Goal: Task Accomplishment & Management: Use online tool/utility

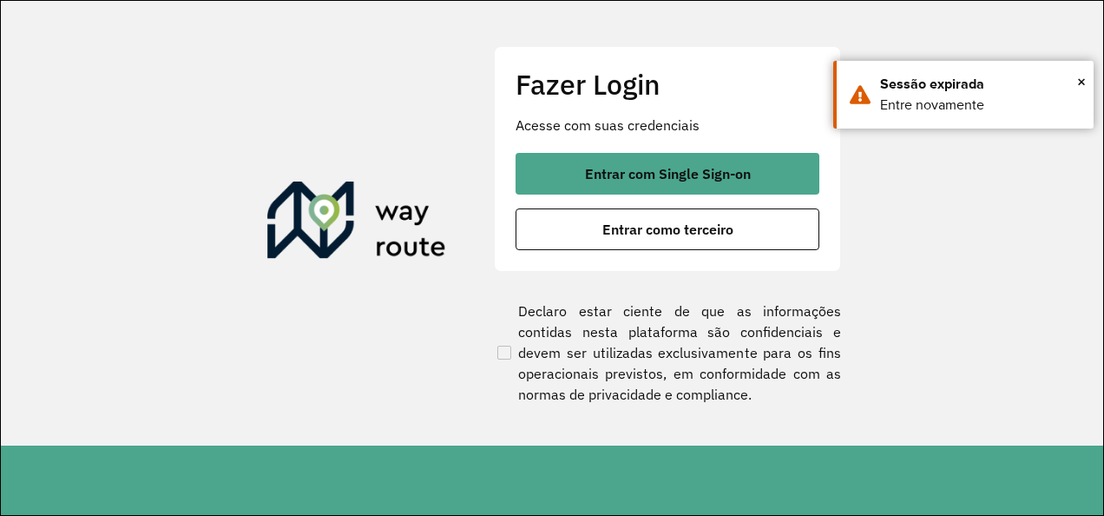
click at [282, 301] on section "Fazer Login Acesse com suas credenciais Entrar com Single Sign-on Entrar como t…" at bounding box center [552, 223] width 1102 height 444
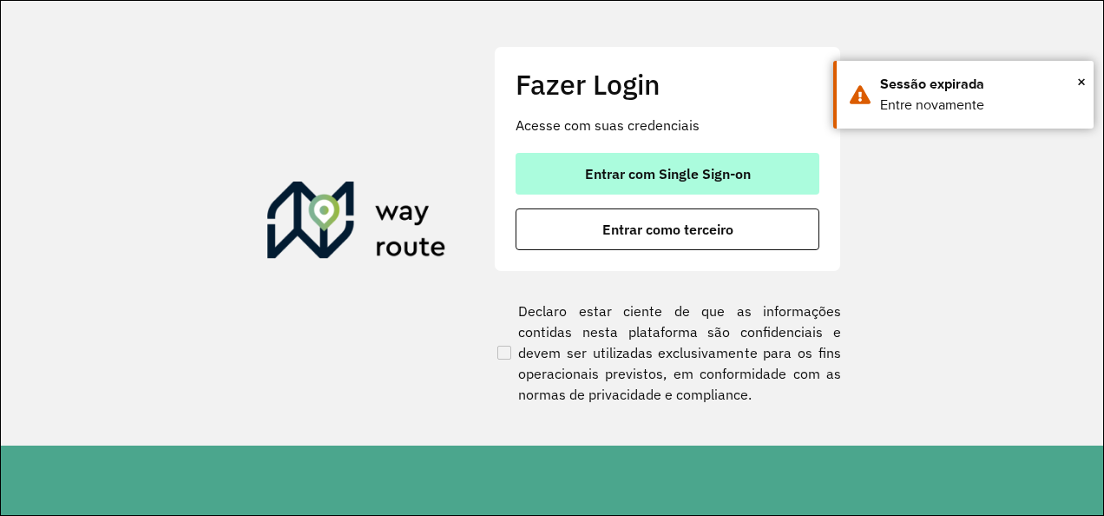
click at [653, 158] on button "Entrar com Single Sign-on" at bounding box center [668, 174] width 304 height 42
click at [684, 180] on span "Entrar com Single Sign-on" at bounding box center [668, 174] width 166 height 14
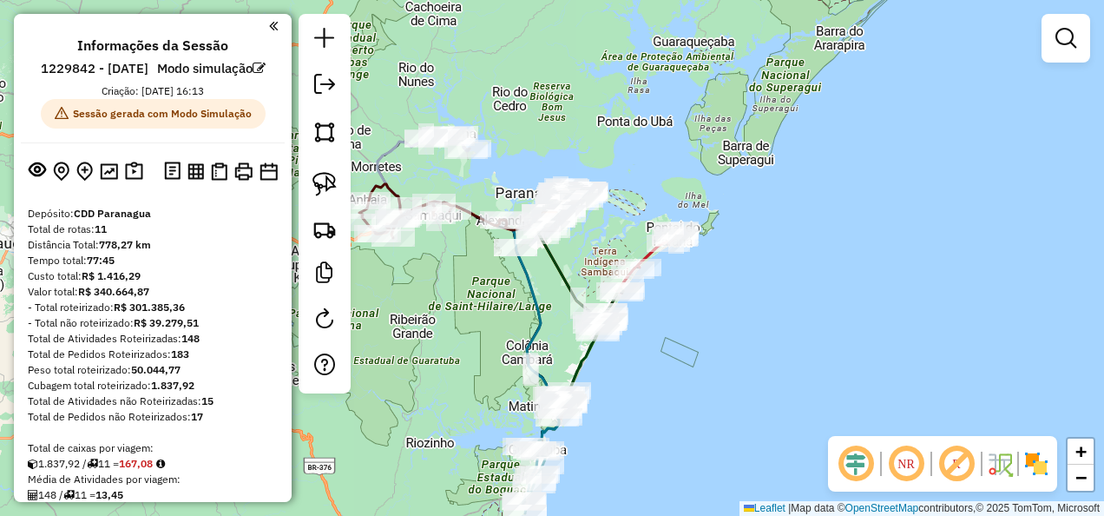
drag, startPoint x: 486, startPoint y: 411, endPoint x: 535, endPoint y: 128, distance: 287.1
click at [535, 128] on div "Janela de atendimento Grade de atendimento Capacidade Transportadoras Veículos …" at bounding box center [552, 258] width 1104 height 516
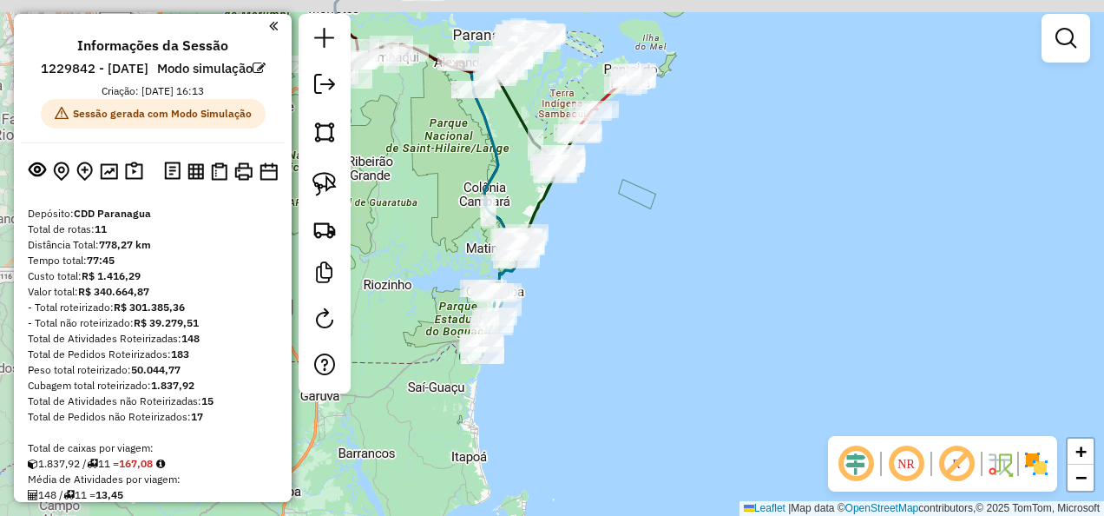
drag, startPoint x: 542, startPoint y: 271, endPoint x: 632, endPoint y: 292, distance: 92.6
click at [639, 286] on div "Janela de atendimento Grade de atendimento Capacidade Transportadoras Veículos …" at bounding box center [552, 258] width 1104 height 516
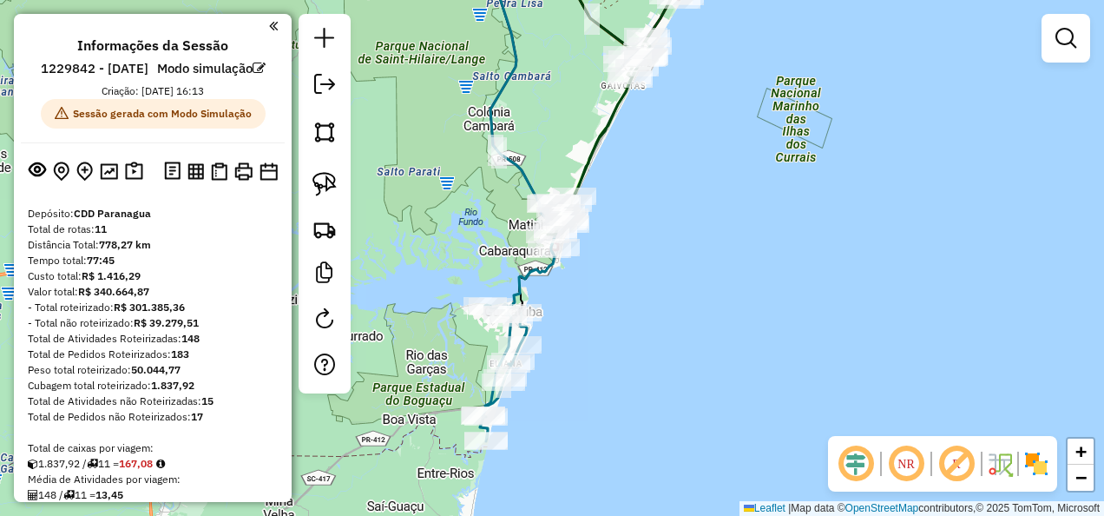
drag, startPoint x: 520, startPoint y: 305, endPoint x: 671, endPoint y: 331, distance: 153.2
click at [667, 325] on div "Janela de atendimento Grade de atendimento Capacidade Transportadoras Veículos …" at bounding box center [552, 258] width 1104 height 516
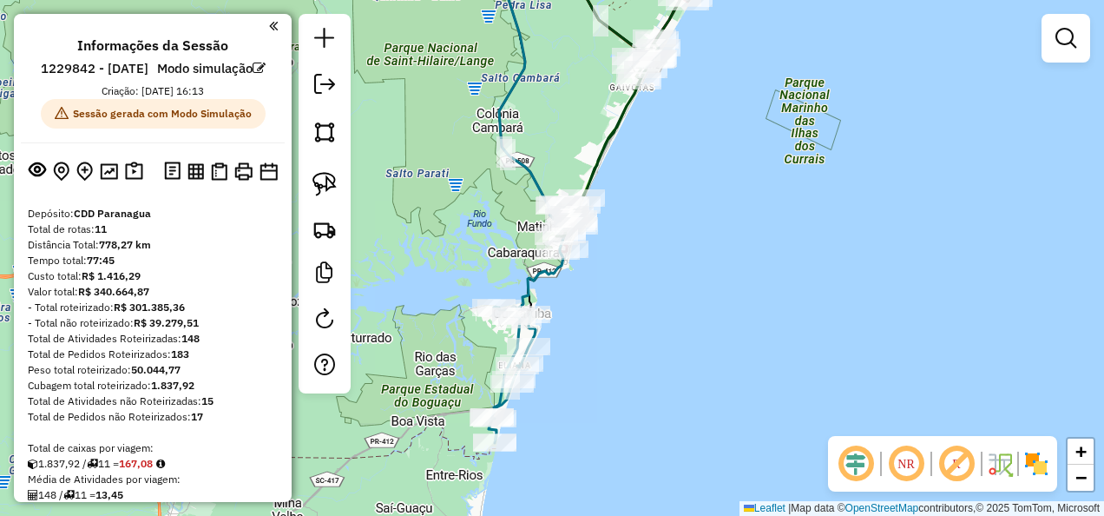
drag, startPoint x: 608, startPoint y: 328, endPoint x: 628, endPoint y: 327, distance: 20.8
click at [628, 327] on div "Janela de atendimento Grade de atendimento Capacidade Transportadoras Veículos …" at bounding box center [552, 258] width 1104 height 516
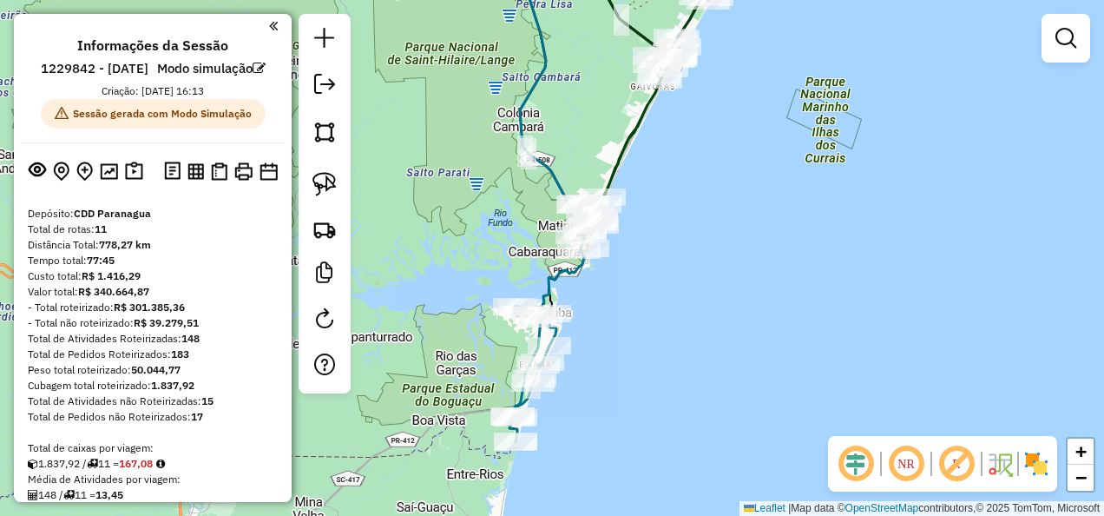
click at [973, 454] on em at bounding box center [957, 464] width 42 height 42
click at [1034, 462] on img at bounding box center [1036, 464] width 28 height 28
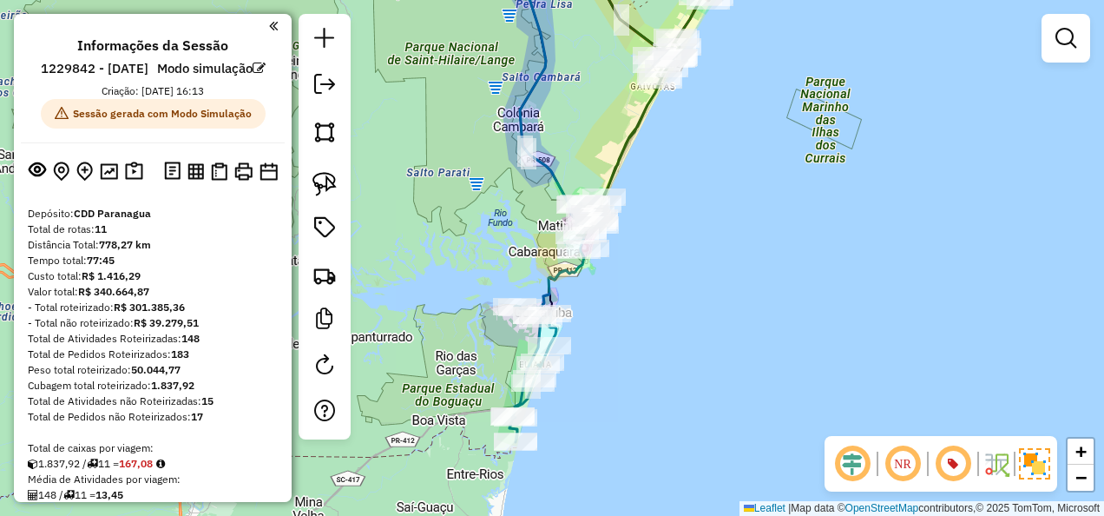
drag, startPoint x: 680, startPoint y: 168, endPoint x: 719, endPoint y: 203, distance: 51.6
click at [720, 199] on div "Janela de atendimento Grade de atendimento Capacidade Transportadoras Veículos …" at bounding box center [552, 258] width 1104 height 516
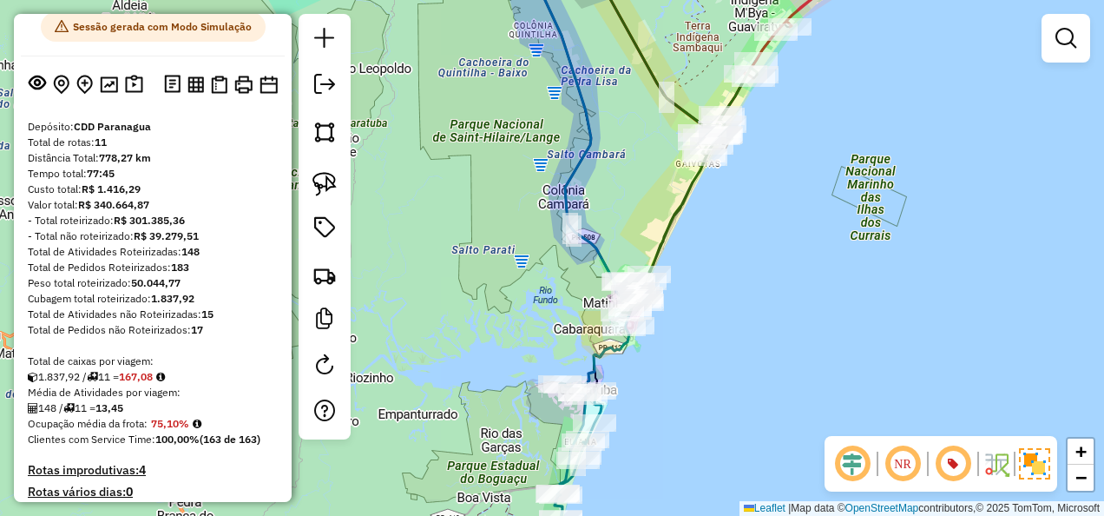
scroll to position [174, 0]
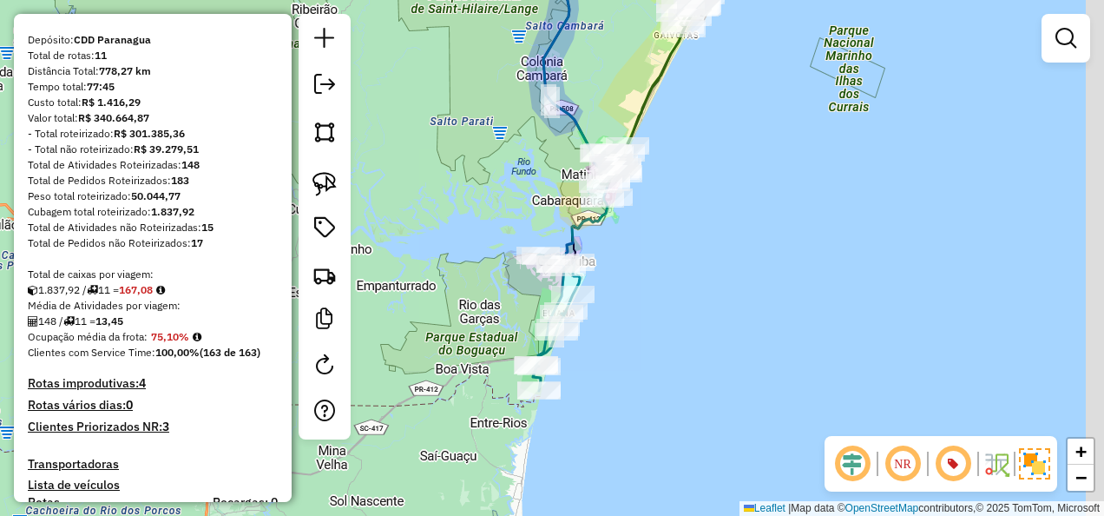
drag, startPoint x: 654, startPoint y: 431, endPoint x: 634, endPoint y: 288, distance: 144.7
click at [634, 290] on div "Janela de atendimento Grade de atendimento Capacidade Transportadoras Veículos …" at bounding box center [552, 258] width 1104 height 516
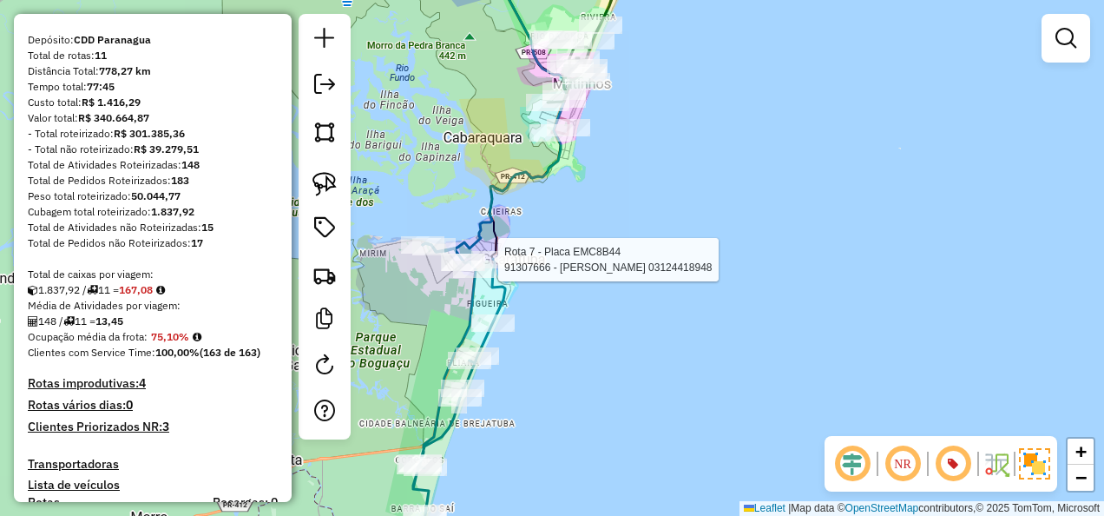
select select "**********"
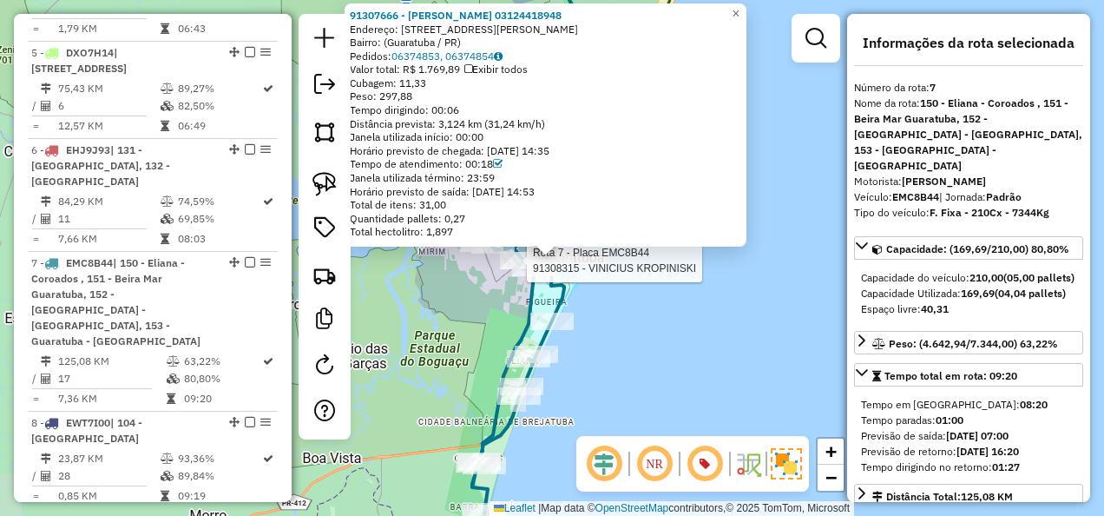
scroll to position [1379, 0]
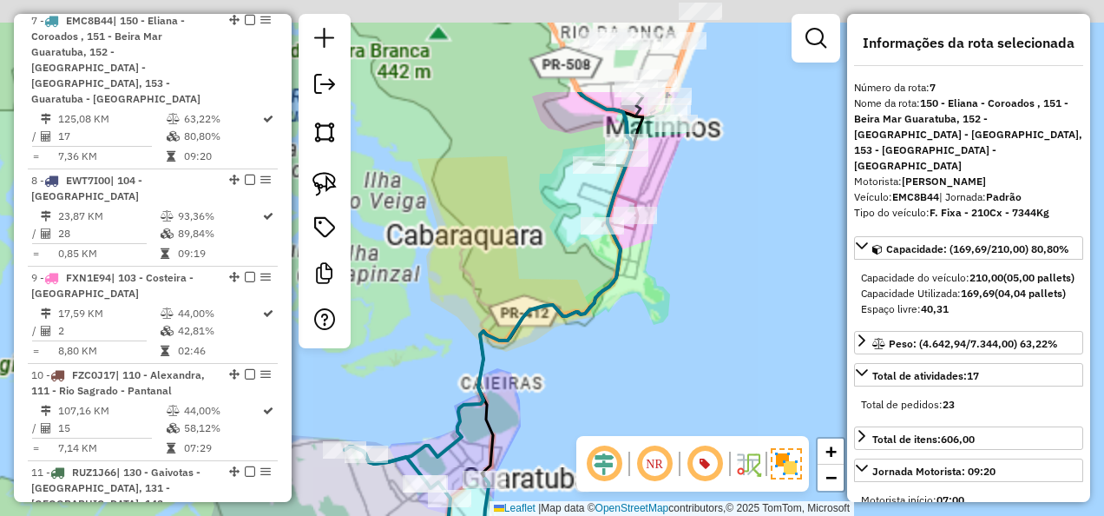
drag, startPoint x: 698, startPoint y: 89, endPoint x: 647, endPoint y: 245, distance: 163.6
click at [701, 234] on div "Janela de atendimento Grade de atendimento Capacidade Transportadoras Veículos …" at bounding box center [552, 258] width 1104 height 516
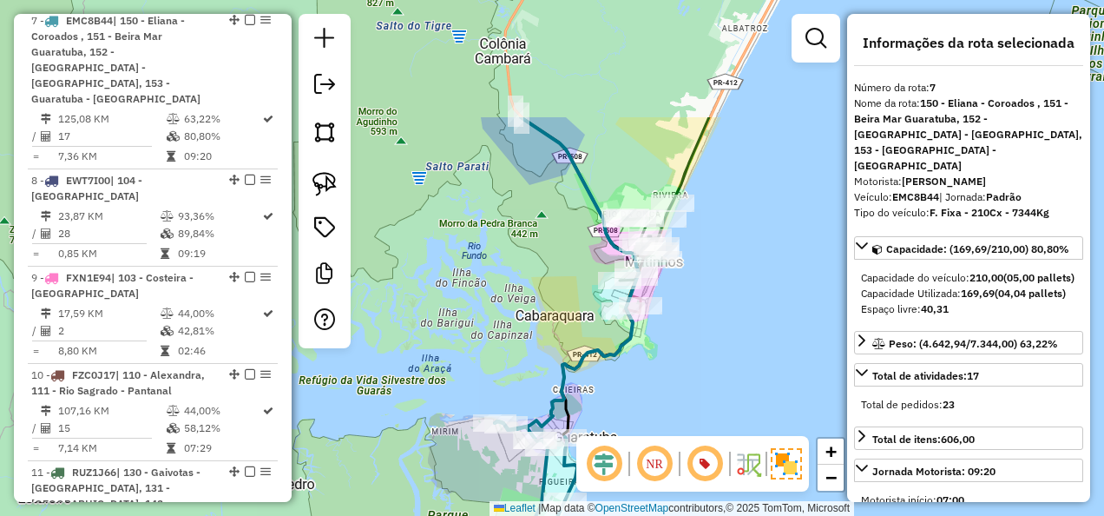
drag, startPoint x: 583, startPoint y: 46, endPoint x: 618, endPoint y: 343, distance: 298.8
click at [618, 343] on icon at bounding box center [567, 273] width 144 height 312
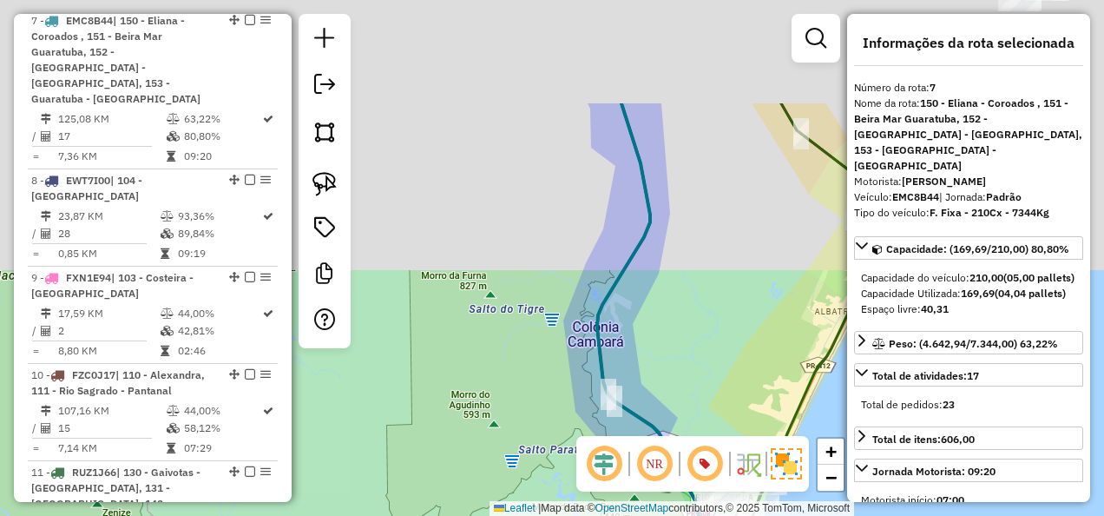
drag, startPoint x: 606, startPoint y: 137, endPoint x: 679, endPoint y: 319, distance: 196.3
click at [676, 309] on div "Janela de atendimento Grade de atendimento Capacidade Transportadoras Veículos …" at bounding box center [552, 258] width 1104 height 516
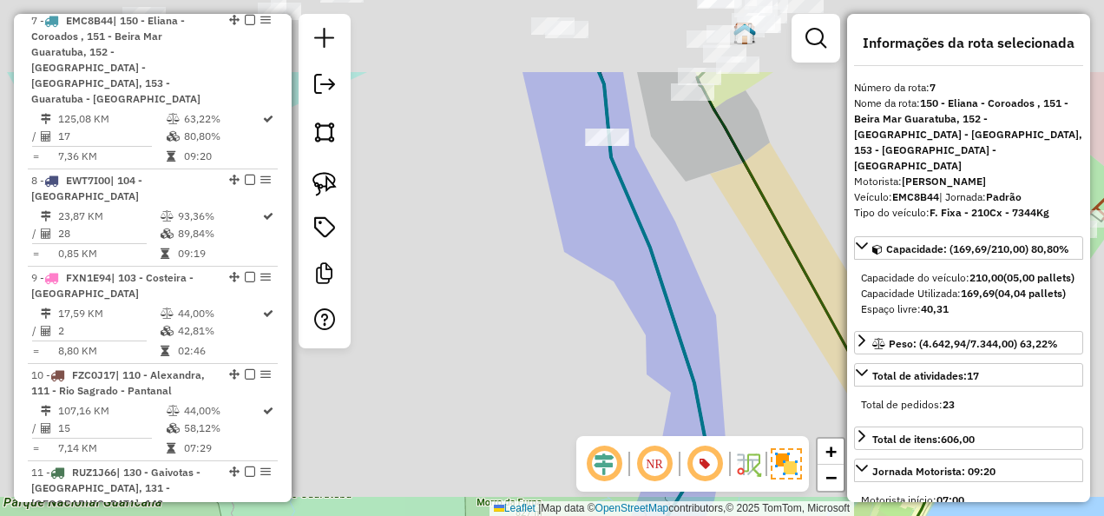
drag, startPoint x: 706, startPoint y: 286, endPoint x: 652, endPoint y: 214, distance: 89.2
click at [706, 295] on div "Janela de atendimento Grade de atendimento Capacidade Transportadoras Veículos …" at bounding box center [552, 258] width 1104 height 516
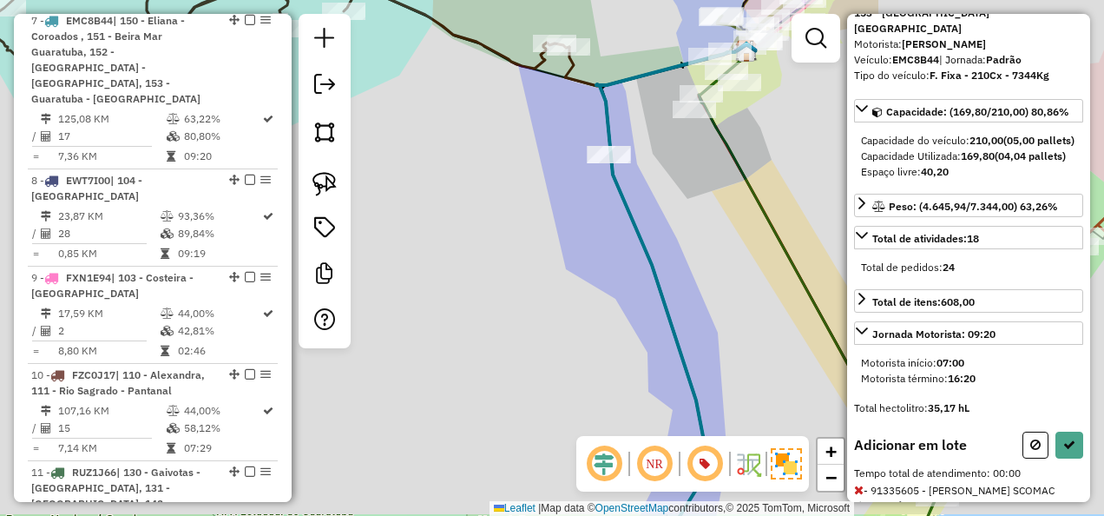
scroll to position [212, 0]
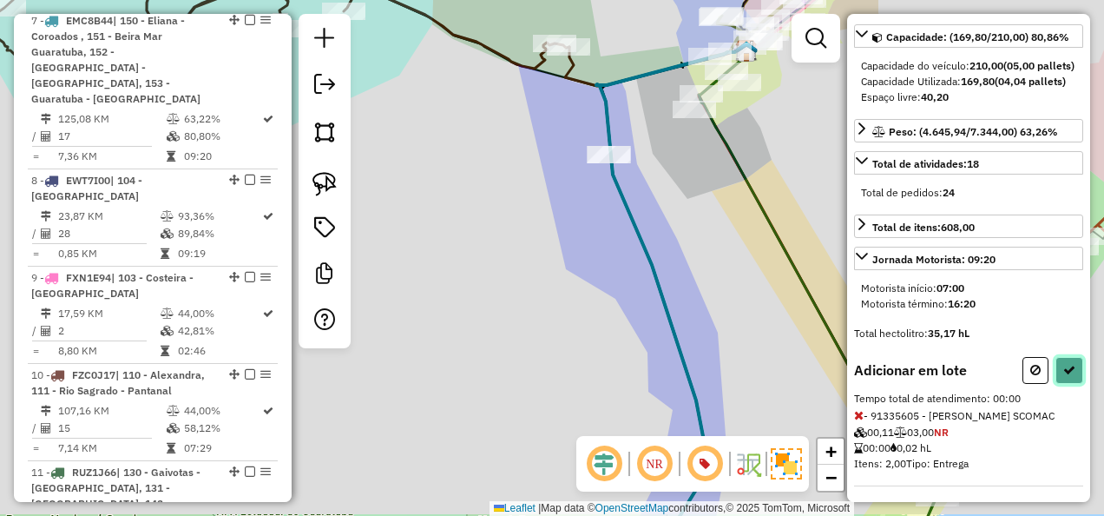
click at [1062, 357] on button at bounding box center [1069, 370] width 28 height 27
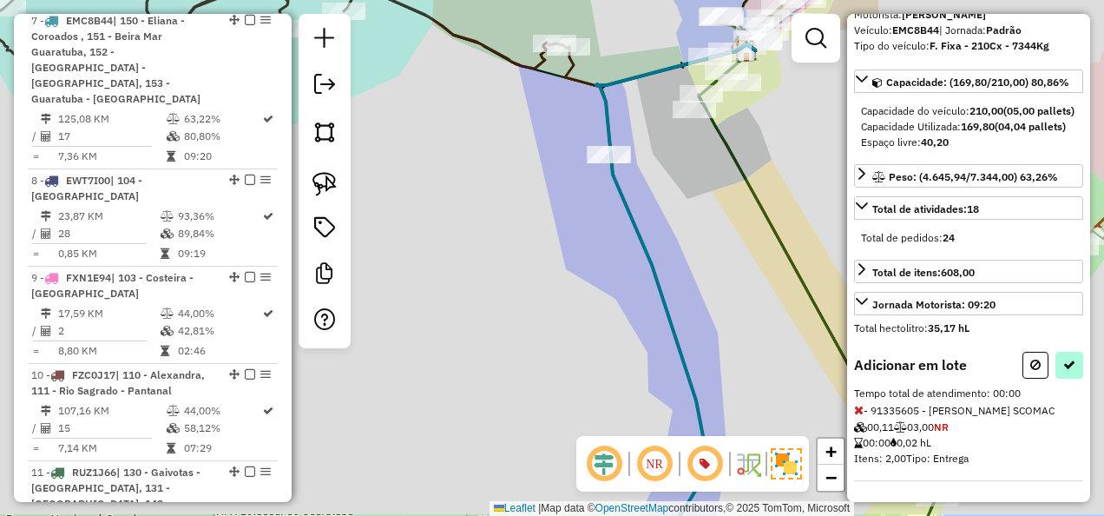
select select "**********"
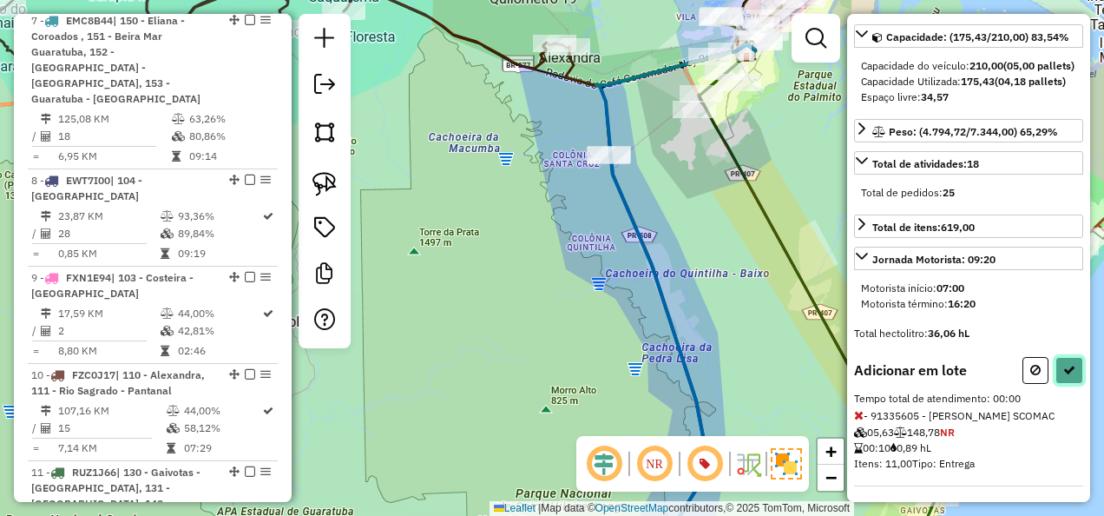
click at [1066, 371] on button at bounding box center [1069, 370] width 28 height 27
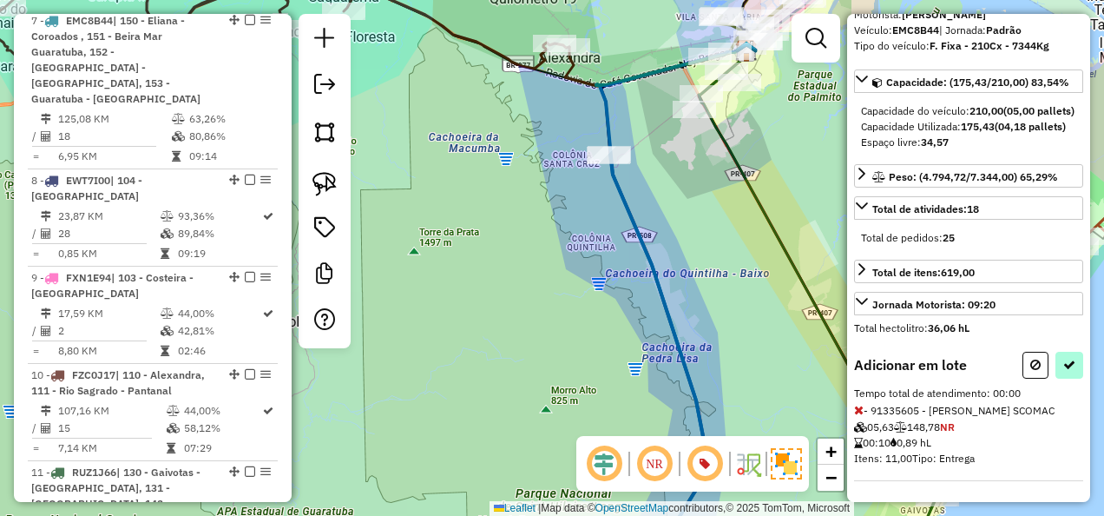
select select "**********"
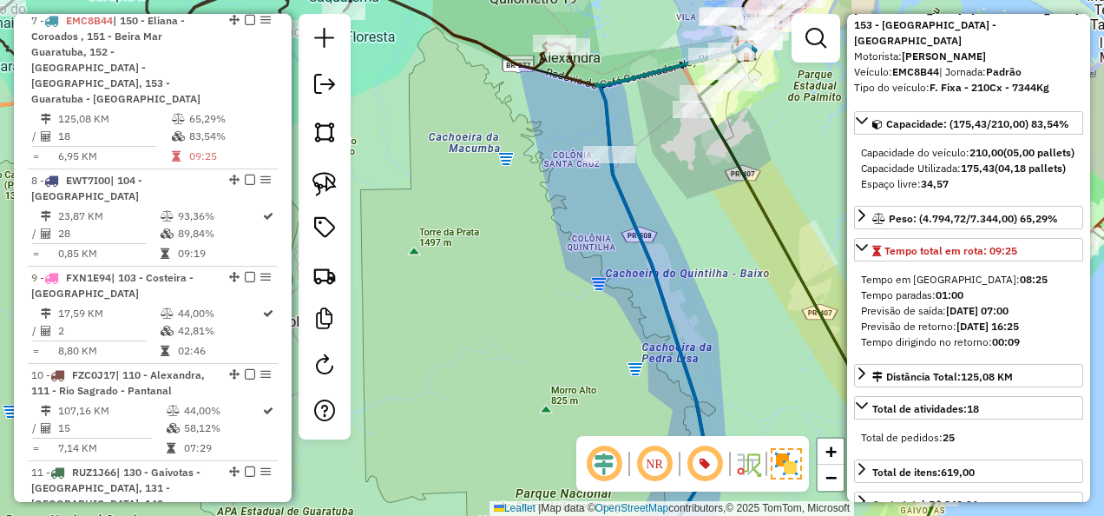
scroll to position [38, 0]
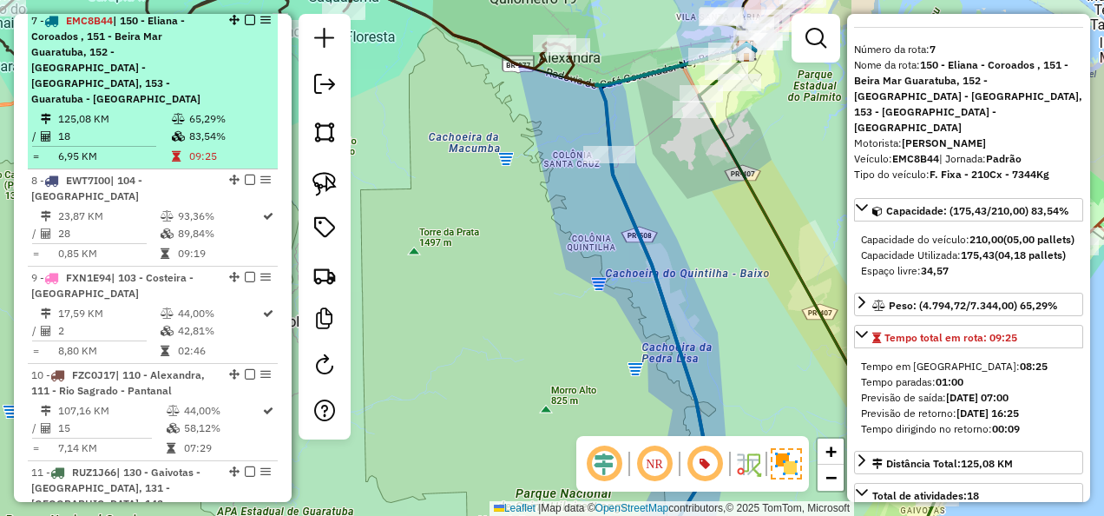
drag, startPoint x: 260, startPoint y: 17, endPoint x: 246, endPoint y: 30, distance: 18.5
drag, startPoint x: 246, startPoint y: 30, endPoint x: 255, endPoint y: 20, distance: 12.9
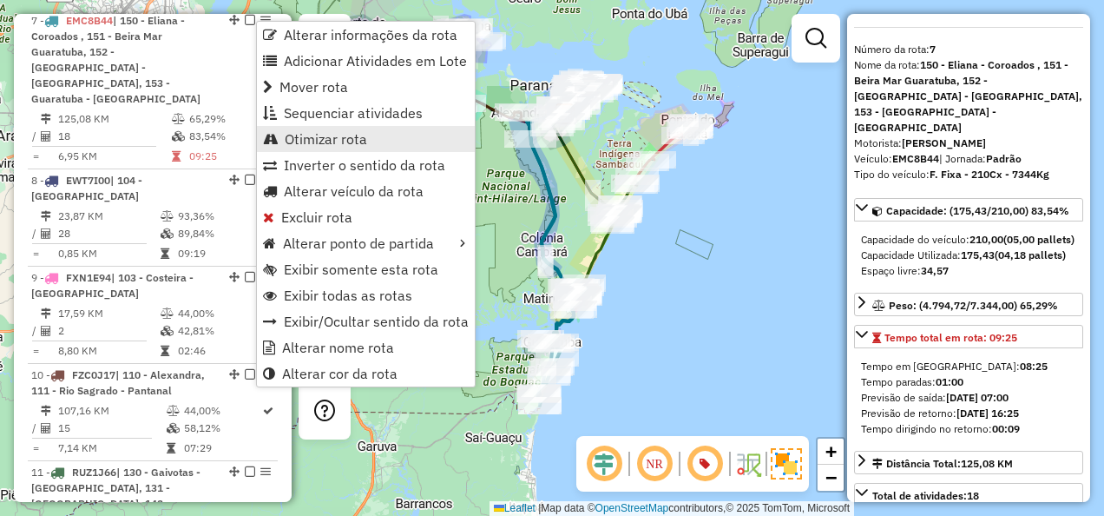
click at [295, 133] on span "Otimizar rota" at bounding box center [326, 139] width 82 height 14
click at [342, 141] on span "Otimizar rota" at bounding box center [326, 139] width 82 height 14
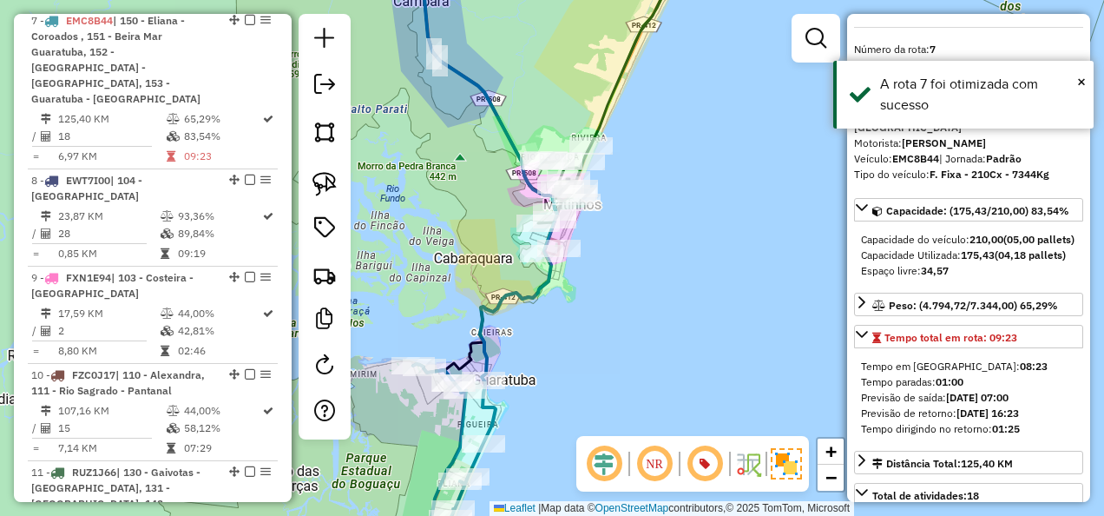
drag, startPoint x: 481, startPoint y: 271, endPoint x: 772, endPoint y: 259, distance: 291.9
click at [772, 259] on div "Janela de atendimento Grade de atendimento Capacidade Transportadoras Veículos …" at bounding box center [552, 258] width 1104 height 516
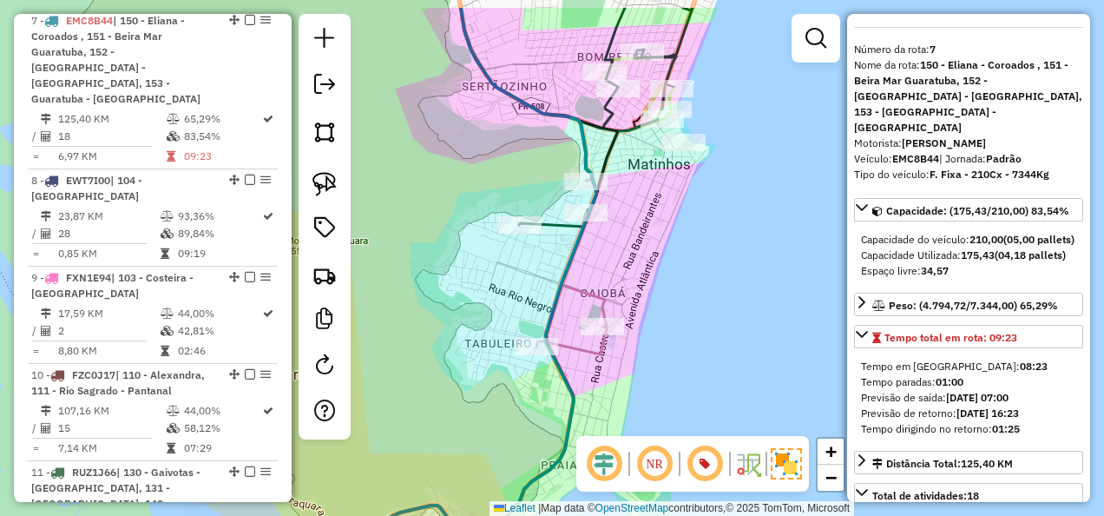
drag, startPoint x: 623, startPoint y: 152, endPoint x: 649, endPoint y: 211, distance: 64.5
click at [649, 211] on div "Janela de atendimento Grade de atendimento Capacidade Transportadoras Veículos …" at bounding box center [552, 258] width 1104 height 516
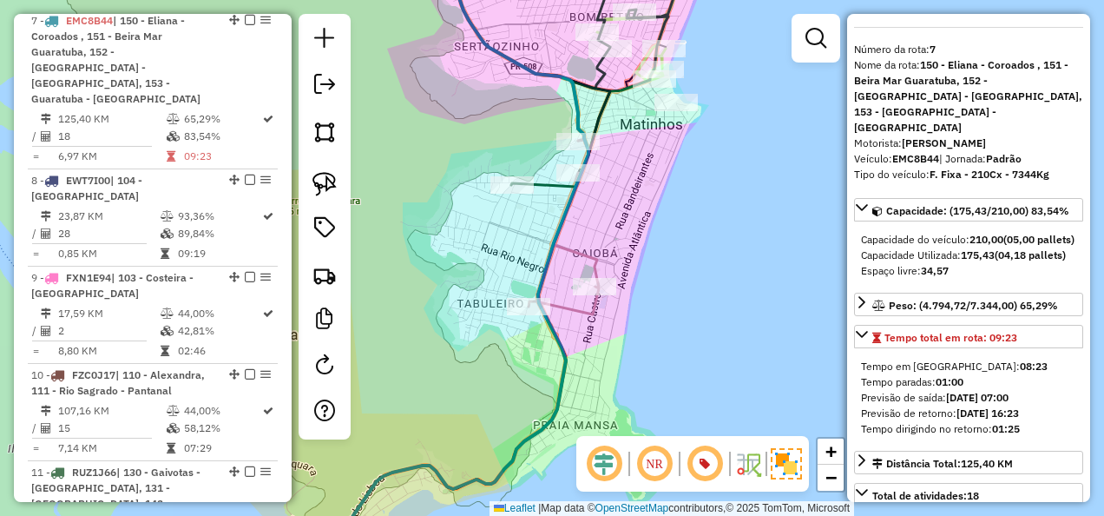
drag, startPoint x: 615, startPoint y: 352, endPoint x: 615, endPoint y: 161, distance: 190.9
click at [613, 172] on div "Rota 2 - Placa BSY6I66 91354533 - ANA CRISTINA NINOSKI Janela de atendimento Gr…" at bounding box center [552, 258] width 1104 height 516
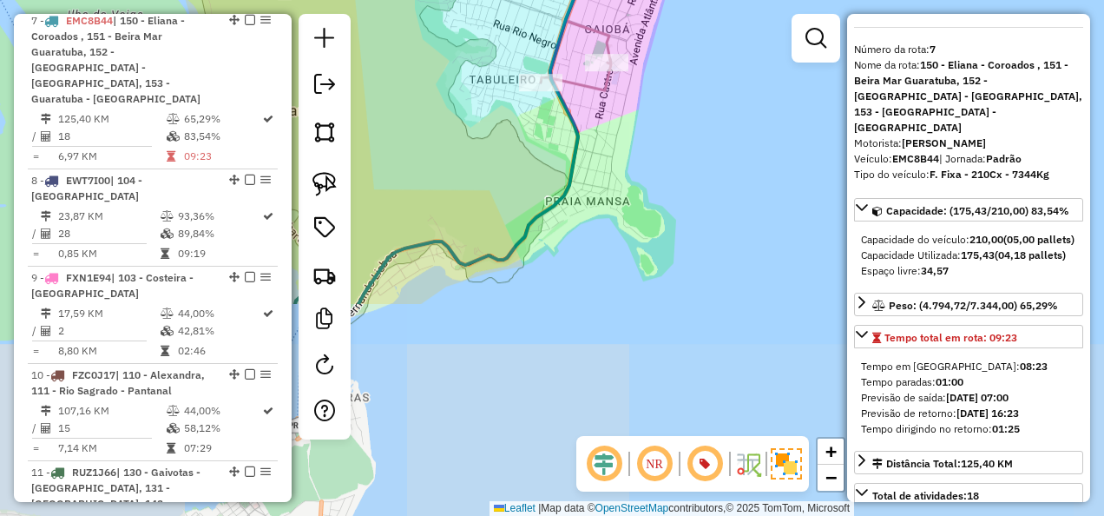
drag, startPoint x: 569, startPoint y: 238, endPoint x: 705, endPoint y: 107, distance: 188.4
click at [705, 108] on div "Janela de atendimento Grade de atendimento Capacidade Transportadoras Veículos …" at bounding box center [552, 258] width 1104 height 516
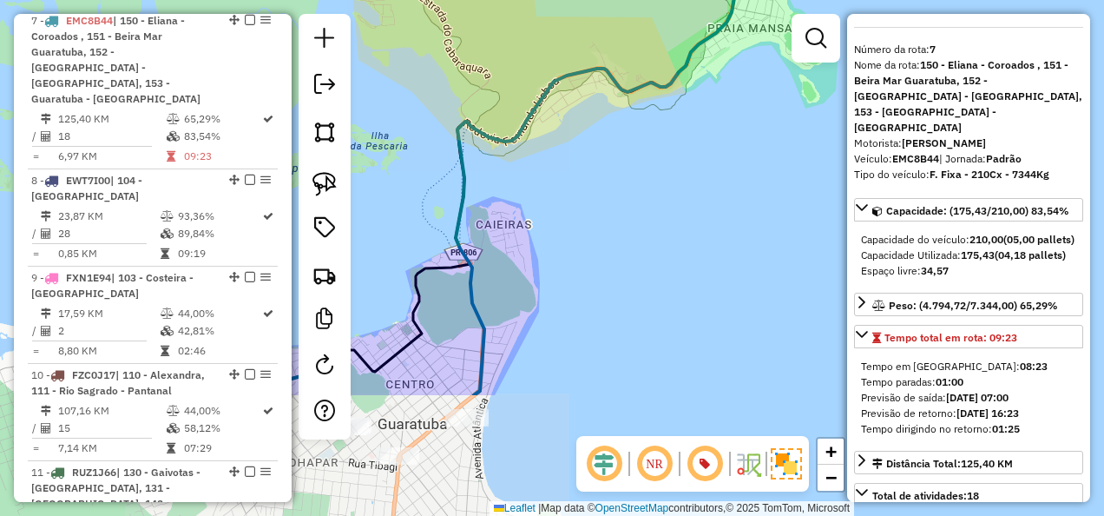
drag, startPoint x: 613, startPoint y: 174, endPoint x: 668, endPoint y: 53, distance: 132.8
click at [665, 57] on div "Rota 2 - Placa BSY6I66 91354533 - ANA CRISTINA NINOSKI Janela de atendimento Gr…" at bounding box center [552, 258] width 1104 height 516
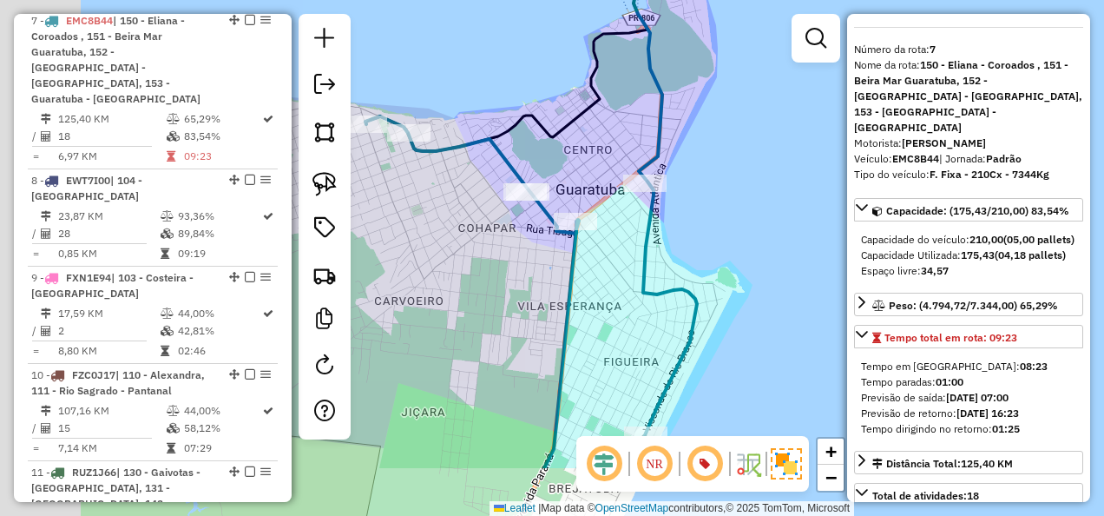
drag, startPoint x: 580, startPoint y: 167, endPoint x: 687, endPoint y: 30, distance: 174.3
click at [687, 50] on div "Rota 2 - Placa BSY6I66 91354533 - ANA CRISTINA NINOSKI Janela de atendimento Gr…" at bounding box center [552, 258] width 1104 height 516
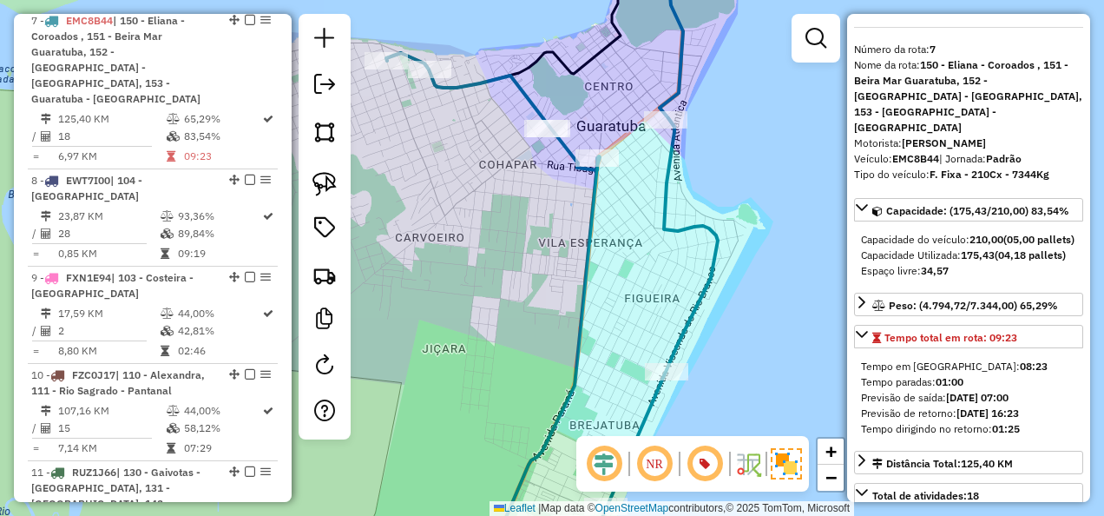
drag, startPoint x: 542, startPoint y: 219, endPoint x: 684, endPoint y: 299, distance: 162.4
click at [684, 299] on div "Rota 2 - Placa BSY6I66 91354533 - ANA CRISTINA NINOSKI Janela de atendimento Gr…" at bounding box center [552, 258] width 1104 height 516
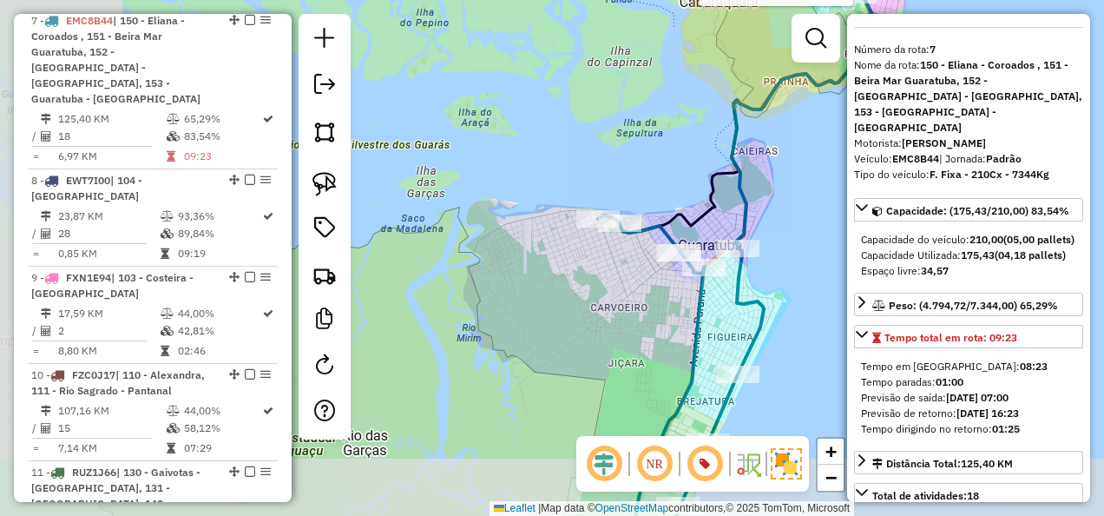
drag, startPoint x: 622, startPoint y: 332, endPoint x: 610, endPoint y: 110, distance: 222.5
click at [610, 110] on div "Rota 2 - Placa BSY6I66 91354533 - ANA CRISTINA NINOSKI Janela de atendimento Gr…" at bounding box center [552, 258] width 1104 height 516
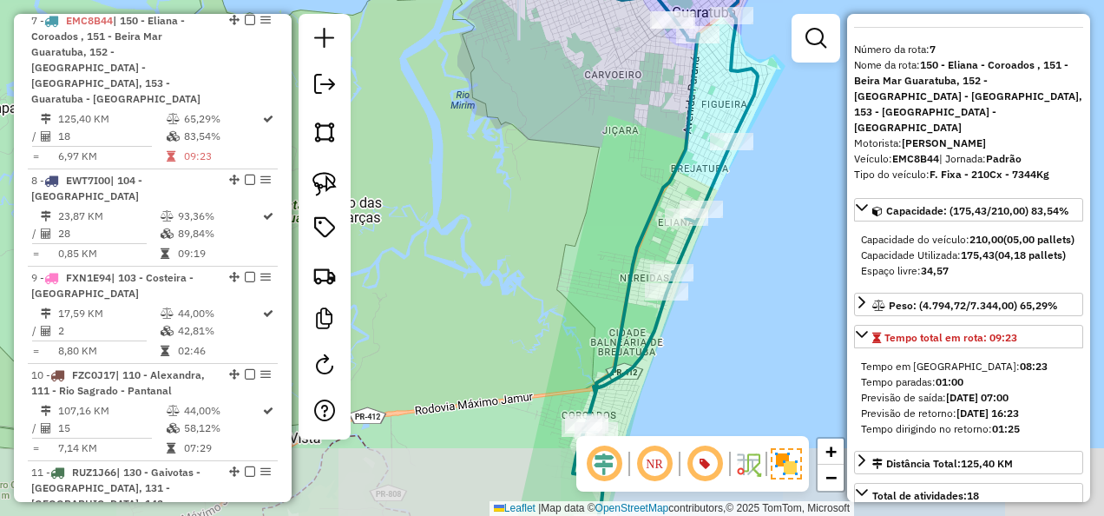
drag, startPoint x: 550, startPoint y: 90, endPoint x: 514, endPoint y: 21, distance: 78.4
click at [515, 22] on div "Rota 2 - Placa BSY6I66 91354533 - ANA CRISTINA NINOSKI Janela de atendimento Gr…" at bounding box center [552, 258] width 1104 height 516
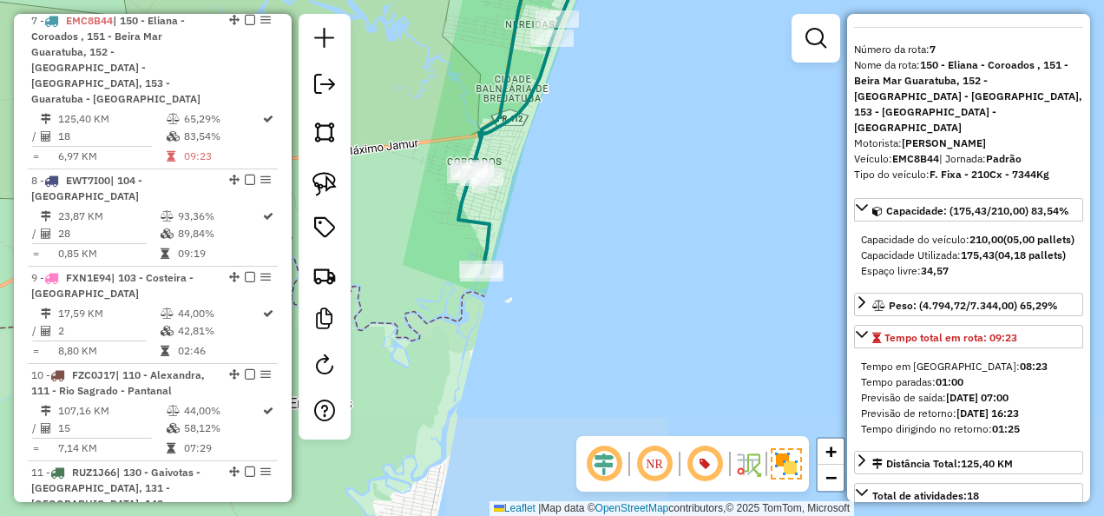
drag, startPoint x: 670, startPoint y: 121, endPoint x: 642, endPoint y: 342, distance: 223.0
click at [652, 250] on div "Rota 2 - Placa BSY6I66 91354533 - ANA CRISTINA NINOSKI Janela de atendimento Gr…" at bounding box center [552, 258] width 1104 height 516
